Goal: Task Accomplishment & Management: Manage account settings

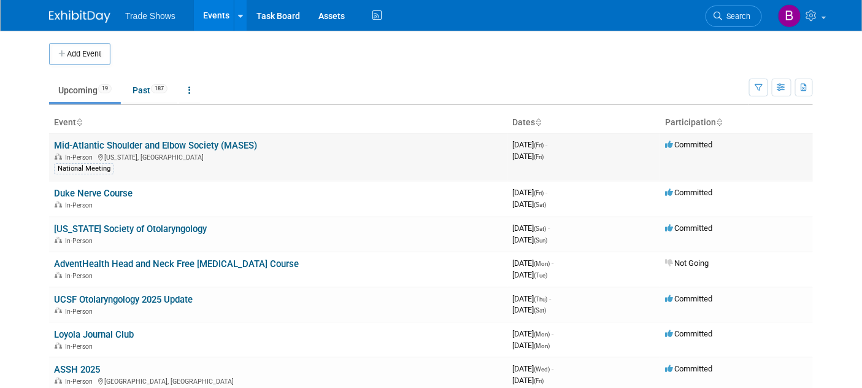
click at [155, 149] on link "Mid-Atlantic Shoulder and Elbow Society (MASES)" at bounding box center [155, 145] width 203 height 11
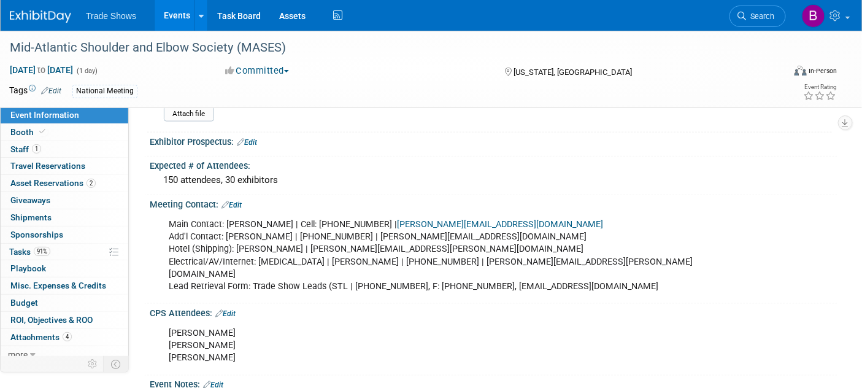
scroll to position [409, 0]
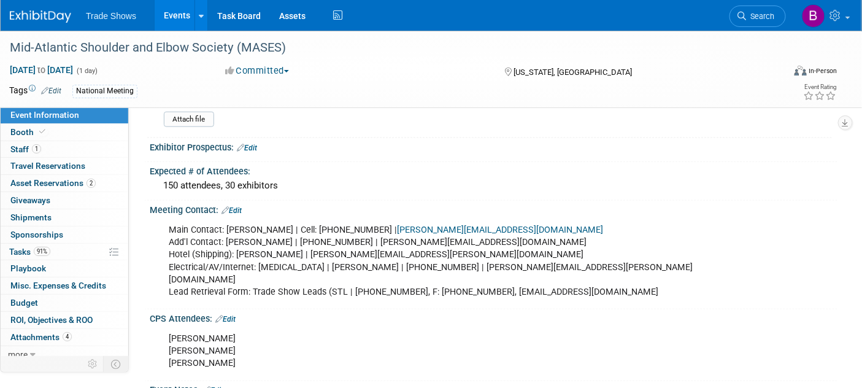
click at [239, 206] on link "Edit" at bounding box center [232, 210] width 20 height 9
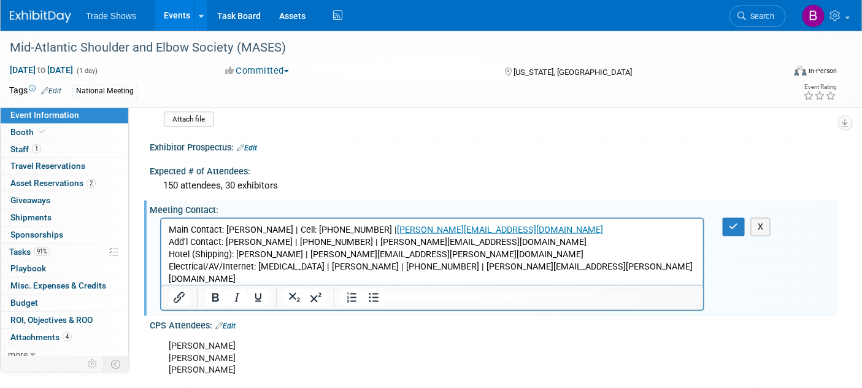
scroll to position [0, 0]
click at [340, 279] on p "Main Contact: Matt Van Wie | Cell: (804) 240-3839 | matt@esvw.com Add'l Contact…" at bounding box center [432, 261] width 528 height 74
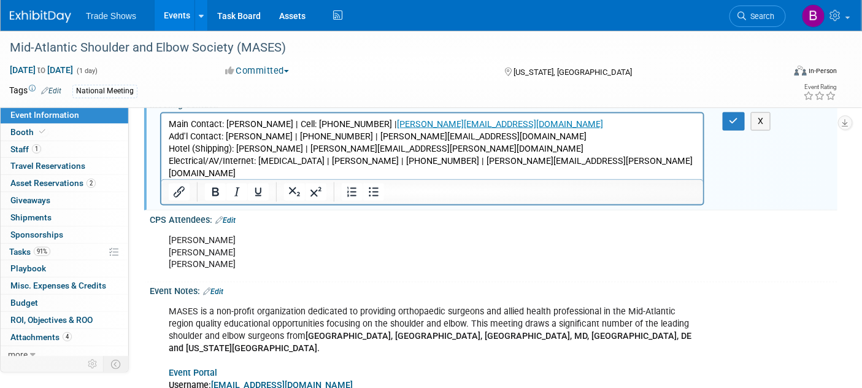
scroll to position [545, 0]
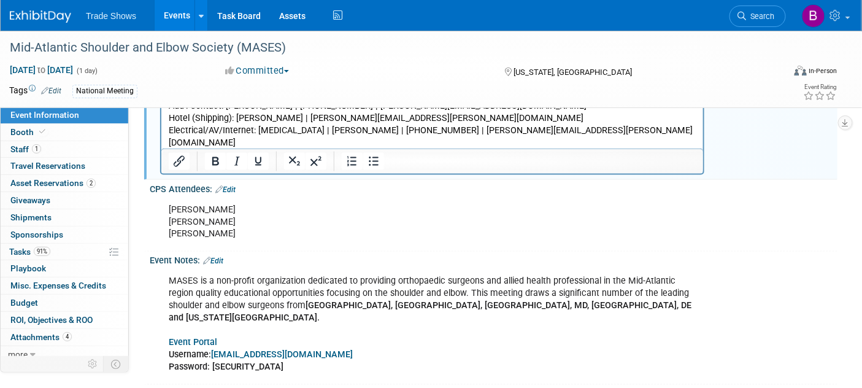
click at [576, 142] on p "Main Contact: Matt Van Wie | Cell: (804) 240-3839 | matt@esvw.com Add'l Contact…" at bounding box center [432, 125] width 528 height 74
click at [665, 138] on p "Main Contact: Matt Van Wie | Cell: (804) 240-3839 | matt@esvw.com Add'l Contact…" at bounding box center [432, 130] width 528 height 87
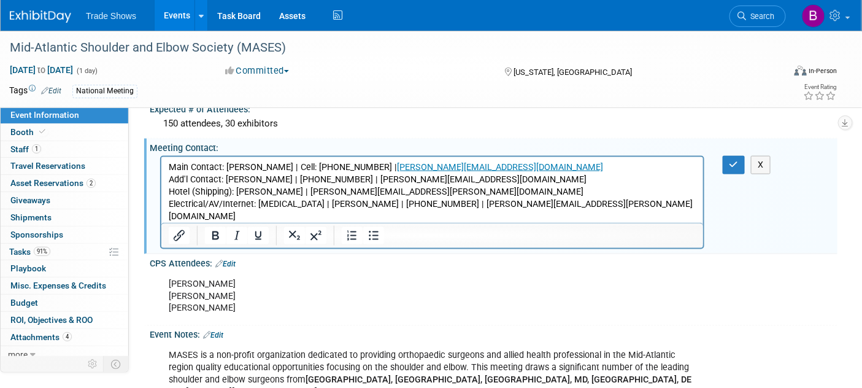
scroll to position [409, 0]
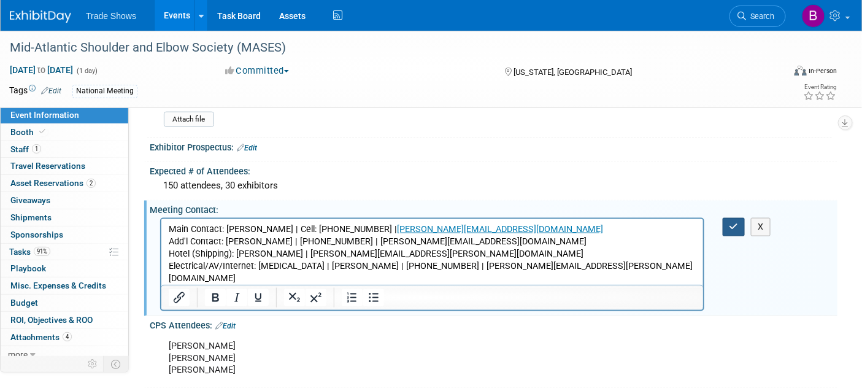
click at [737, 222] on icon "button" at bounding box center [734, 226] width 9 height 9
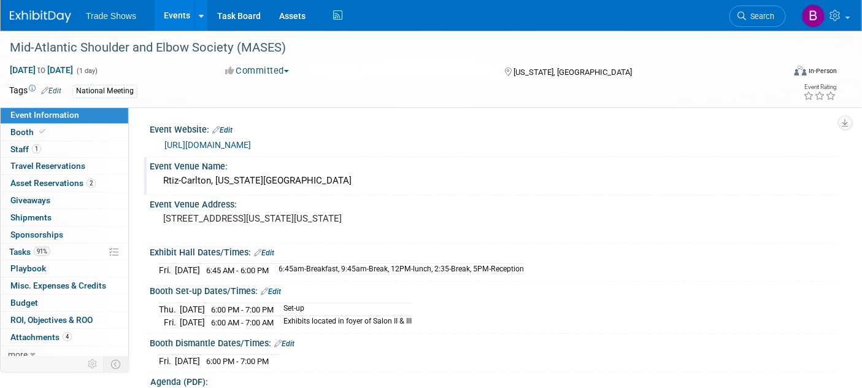
scroll to position [204, 0]
